Goal: Information Seeking & Learning: Learn about a topic

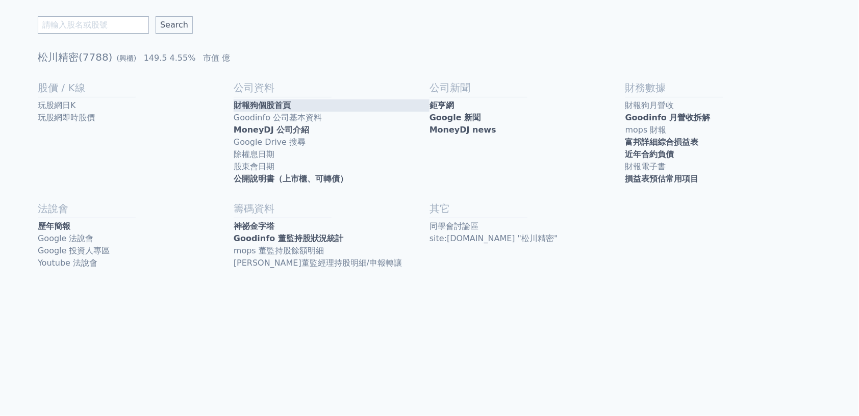
click at [312, 105] on link "財報狗個股首頁" at bounding box center [332, 105] width 196 height 12
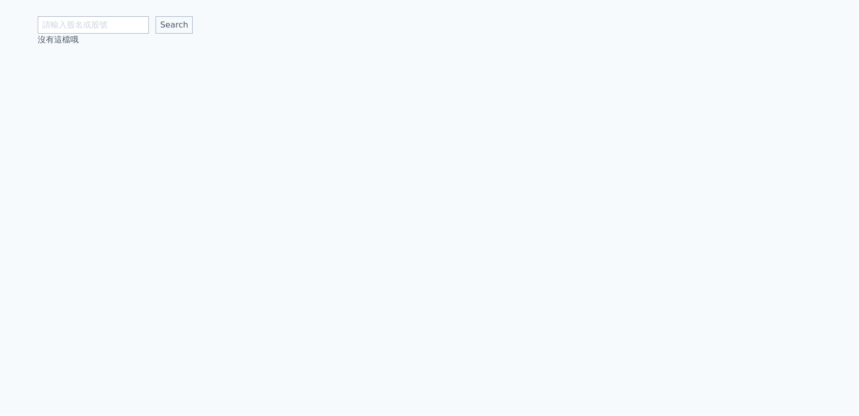
click at [115, 26] on input "text" at bounding box center [93, 24] width 111 height 17
type input "6"
type input "5292"
click at [174, 25] on input "Search" at bounding box center [174, 24] width 37 height 17
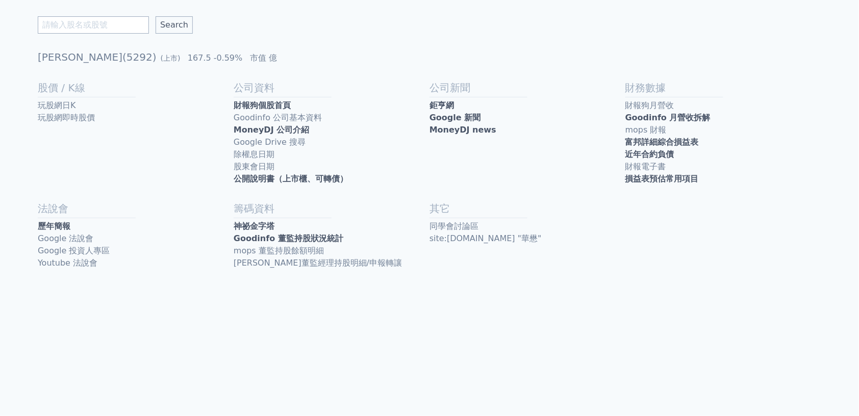
click at [489, 93] on h2 "公司新聞" at bounding box center [527, 88] width 196 height 14
click at [488, 97] on div "公司新聞 鉅[PERSON_NAME]網 Google 新聞 MoneyDJ news" at bounding box center [527, 133] width 196 height 105
click at [488, 104] on link "鉅亨網" at bounding box center [527, 105] width 196 height 12
